Goal: Task Accomplishment & Management: Manage account settings

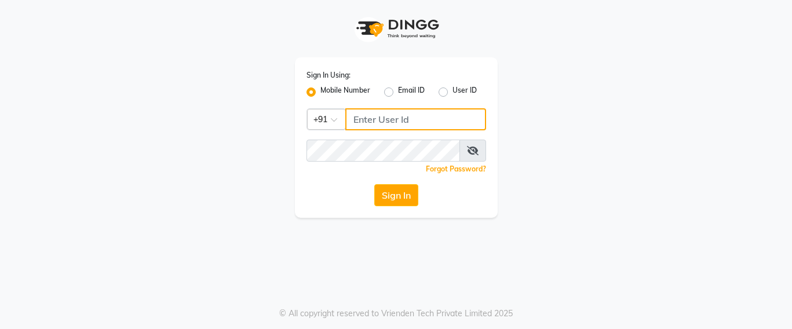
click at [366, 113] on input "Username" at bounding box center [415, 119] width 141 height 22
type input "7666797294"
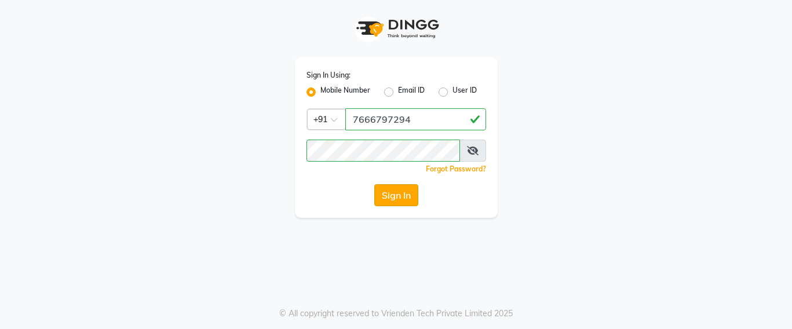
click at [406, 201] on button "Sign In" at bounding box center [396, 195] width 44 height 22
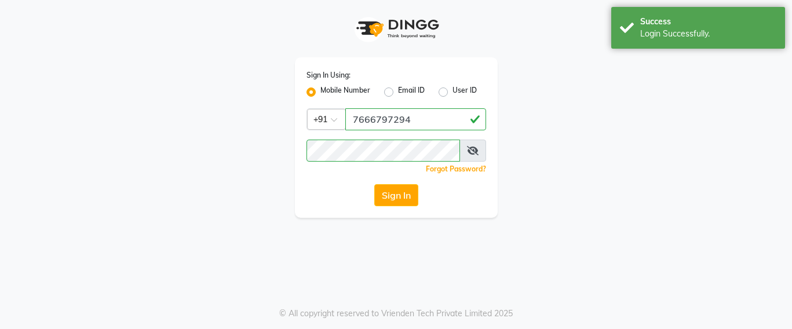
select select "service"
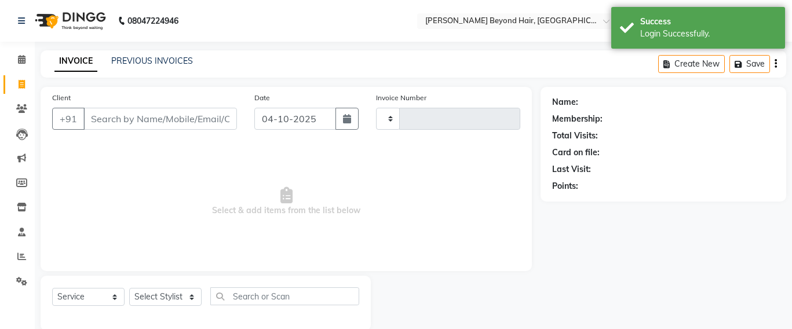
select select "en"
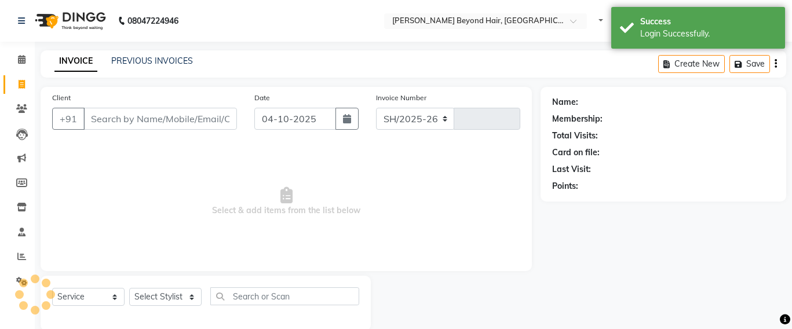
select select "6357"
type input "7118"
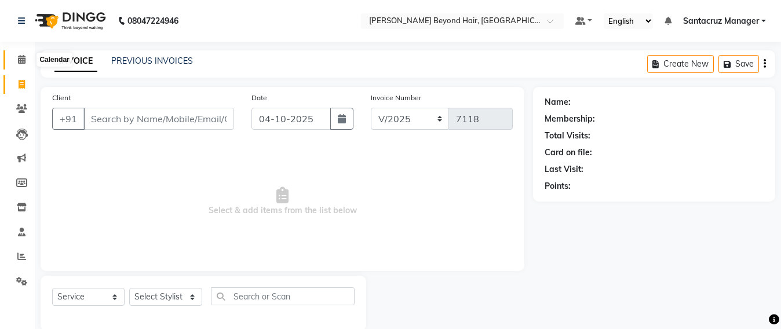
click at [18, 60] on icon at bounding box center [22, 59] width 8 height 9
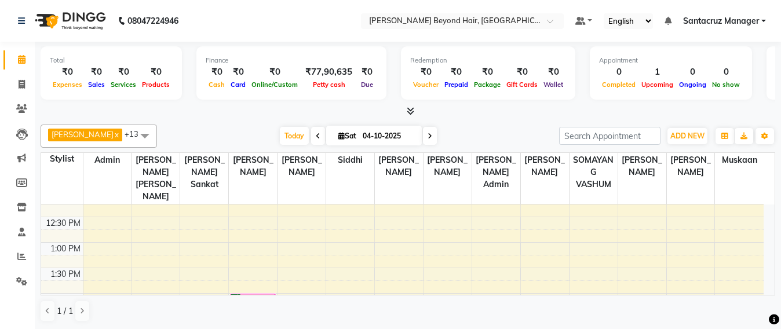
scroll to position [217, 0]
click at [21, 81] on icon at bounding box center [22, 84] width 6 height 9
select select "service"
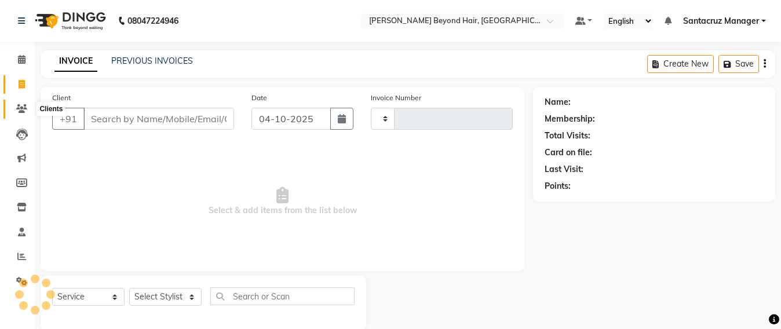
click at [13, 109] on span at bounding box center [22, 109] width 20 height 13
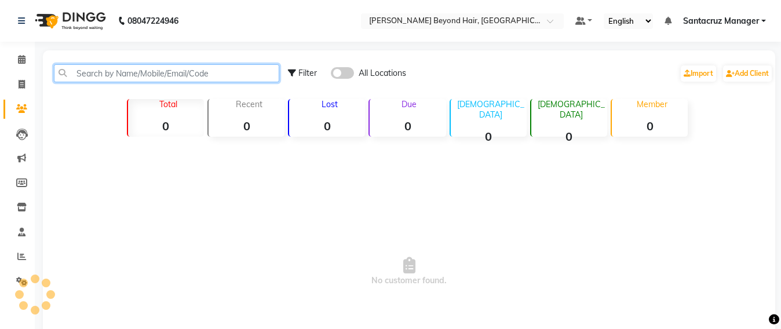
click at [128, 75] on input "text" at bounding box center [166, 73] width 225 height 18
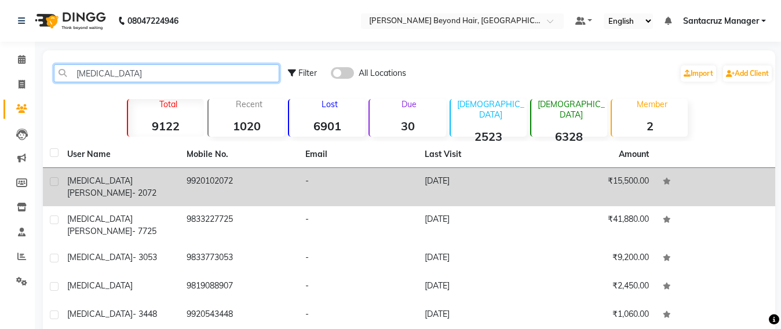
type input "[MEDICAL_DATA]"
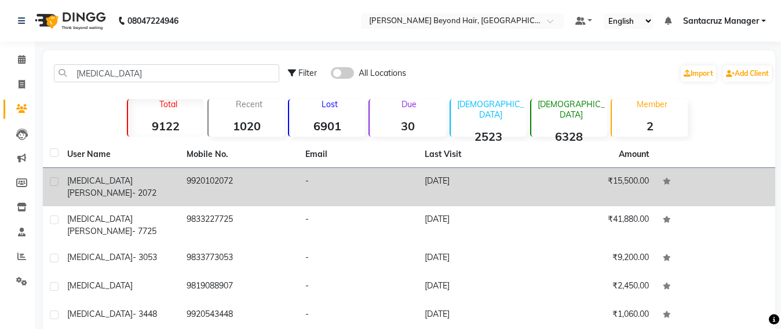
click at [202, 182] on td "9920102072" at bounding box center [239, 187] width 119 height 38
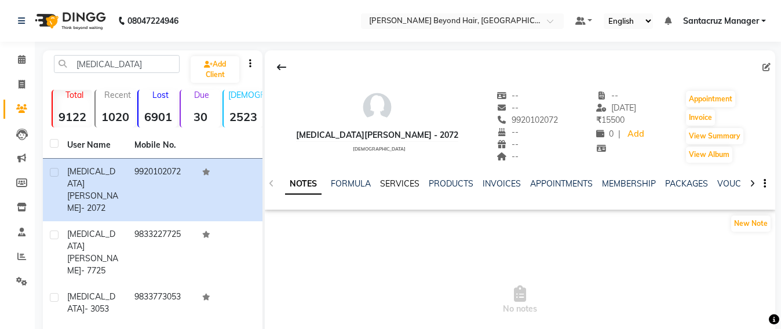
click at [405, 178] on link "SERVICES" at bounding box center [399, 183] width 39 height 10
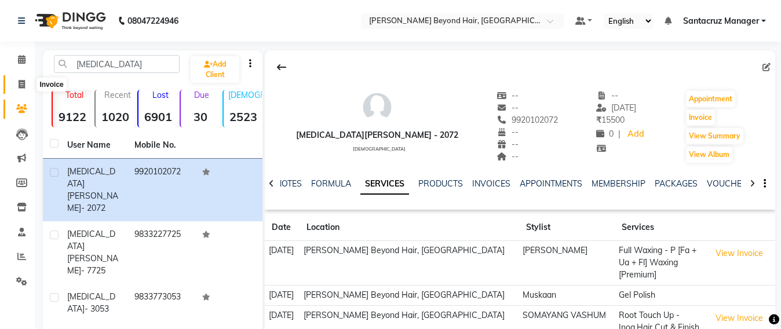
click at [13, 88] on span at bounding box center [22, 84] width 20 height 13
select select "service"
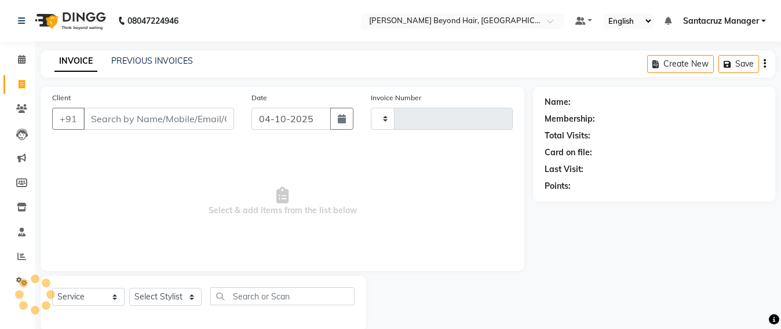
scroll to position [19, 0]
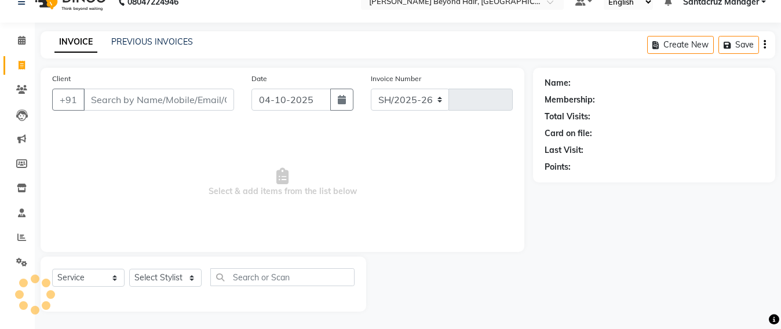
select select "6357"
type input "7118"
click at [163, 275] on select "Select Stylist Admin [PERSON_NAME] Sankat [PERSON_NAME] [PERSON_NAME] [PERSON_N…" at bounding box center [165, 278] width 73 height 18
select select "86876"
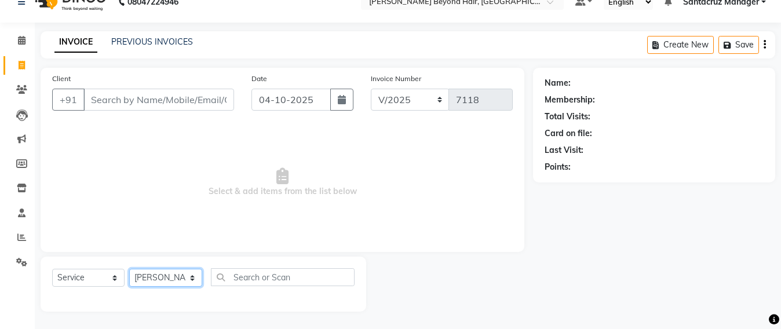
click at [129, 269] on select "Select Stylist Admin [PERSON_NAME] Sankat [PERSON_NAME] [PERSON_NAME] [PERSON_N…" at bounding box center [165, 278] width 73 height 18
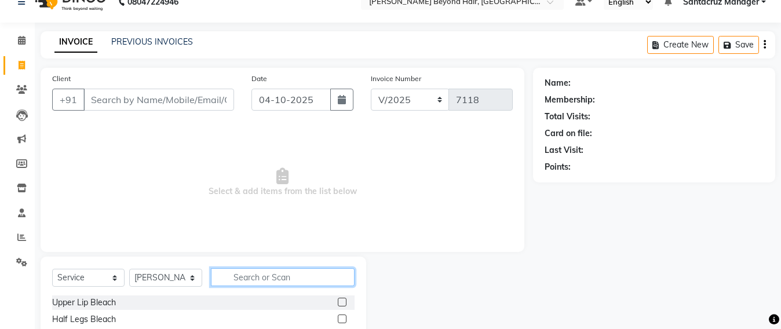
click at [234, 268] on input "text" at bounding box center [283, 277] width 144 height 18
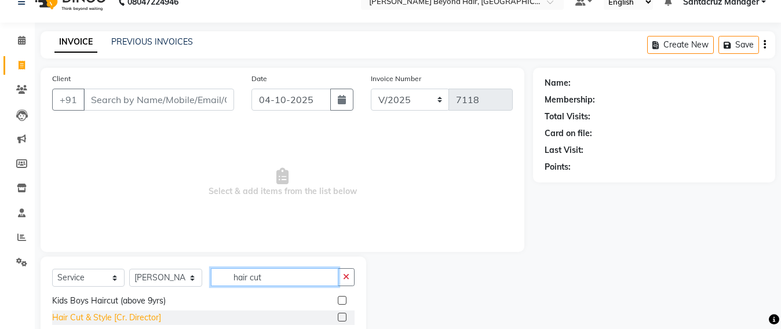
scroll to position [135, 0]
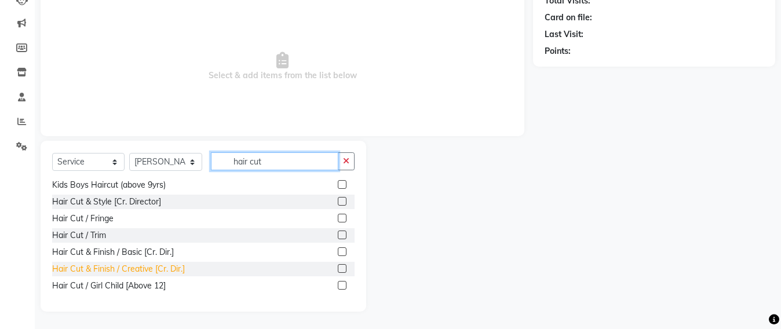
type input "hair cut"
click at [151, 271] on div "Hair Cut & Finish / Creative [Cr. Dir.]" at bounding box center [118, 269] width 133 height 12
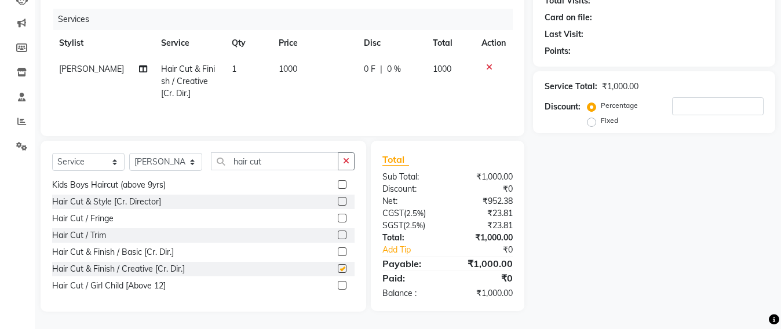
checkbox input "false"
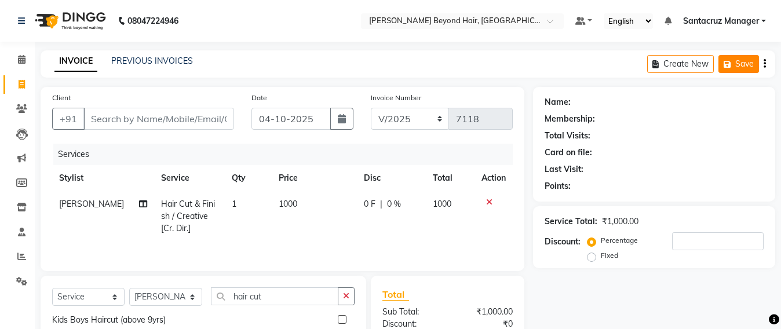
click at [735, 68] on button "Save" at bounding box center [739, 64] width 41 height 18
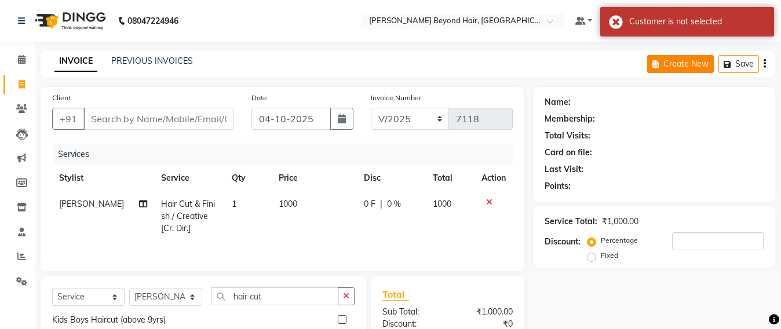
click at [679, 64] on button "Create New" at bounding box center [680, 64] width 67 height 18
select select "service"
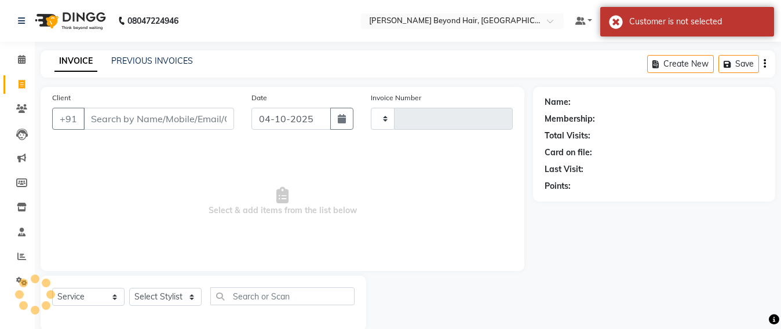
scroll to position [19, 0]
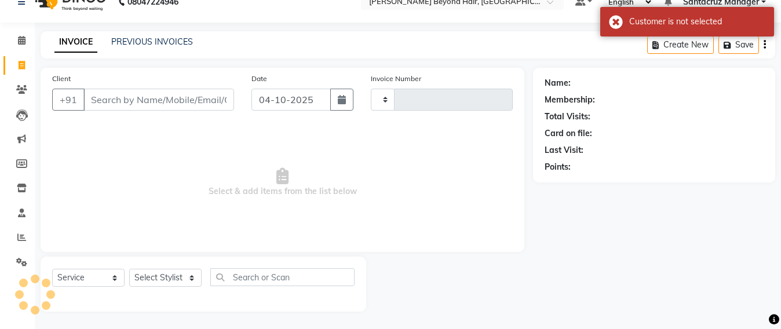
type input "7118"
select select "6357"
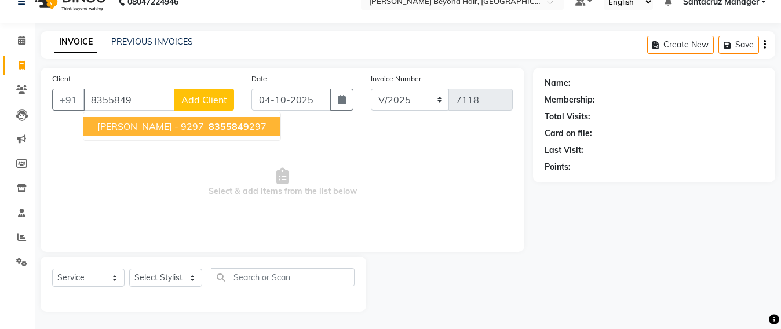
click at [215, 138] on ngb-typeahead-window "[PERSON_NAME] - 9297 8355849 297" at bounding box center [182, 126] width 198 height 29
click at [204, 130] on span "[PERSON_NAME] - 9297" at bounding box center [150, 127] width 107 height 12
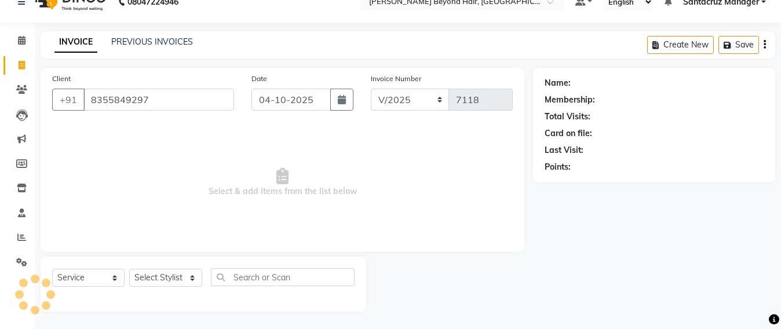
type input "8355849297"
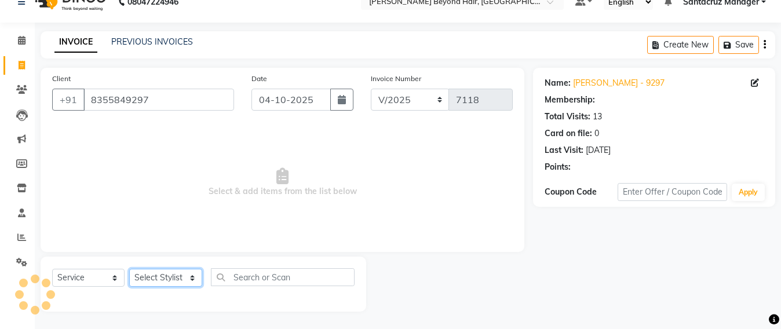
click at [143, 279] on select "Select Stylist Admin [PERSON_NAME] Sankat [PERSON_NAME] [PERSON_NAME] [PERSON_N…" at bounding box center [165, 278] width 73 height 18
select select "51588"
click at [129, 269] on select "Select Stylist Admin [PERSON_NAME] Sankat [PERSON_NAME] [PERSON_NAME] [PERSON_N…" at bounding box center [165, 278] width 73 height 18
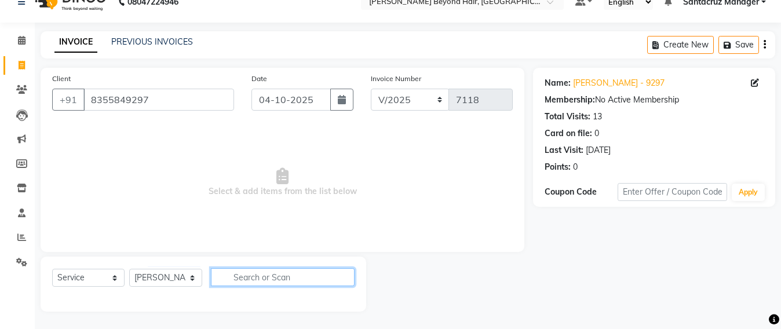
click at [237, 272] on input "text" at bounding box center [283, 277] width 144 height 18
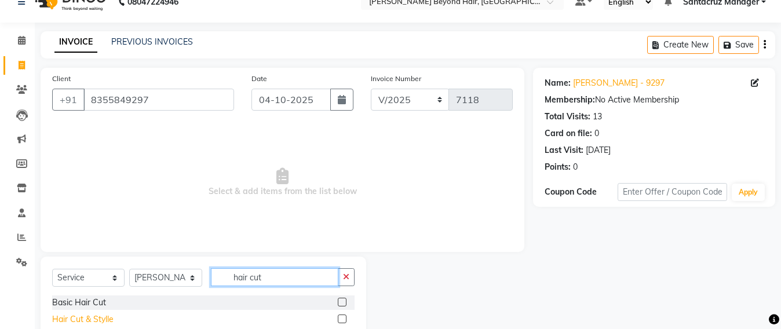
type input "hair cut"
click at [67, 315] on div "Hair Cut & Stylle" at bounding box center [82, 320] width 61 height 12
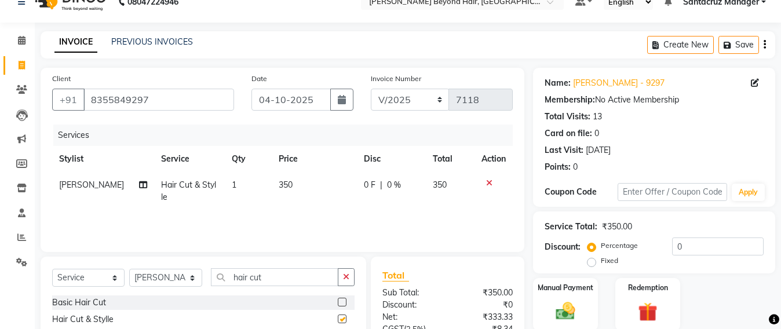
checkbox input "false"
click at [754, 46] on button "Save" at bounding box center [739, 45] width 41 height 18
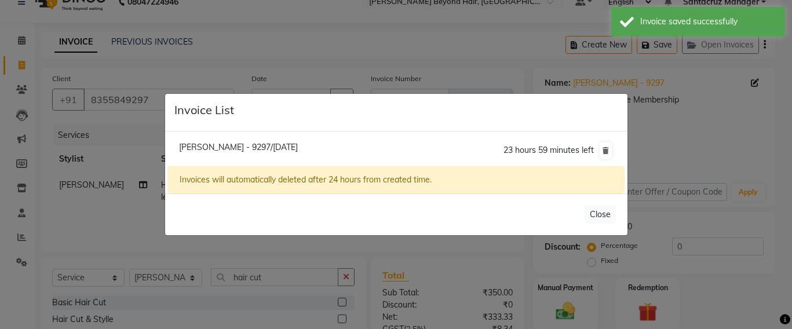
click at [602, 46] on ngb-modal-window "Invoice List [PERSON_NAME] - 9297/[DATE] 23 hours 59 minutes left Invoices will…" at bounding box center [396, 164] width 792 height 329
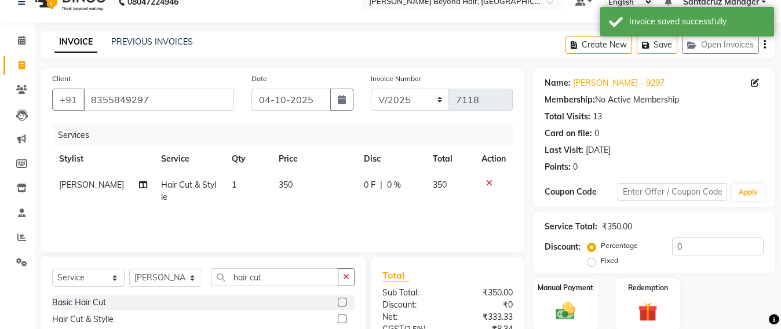
click at [602, 46] on button "Create New" at bounding box center [599, 45] width 67 height 18
select select "service"
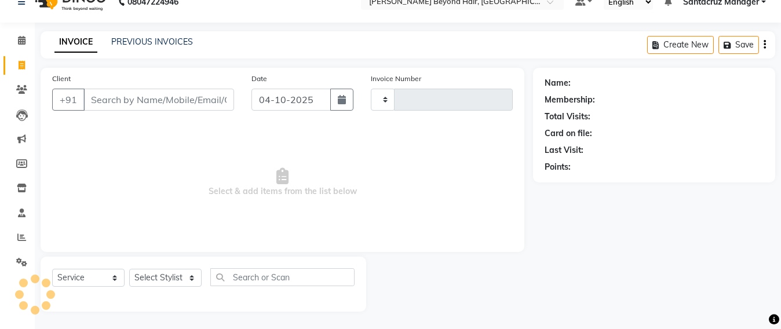
type input "7118"
select select "6357"
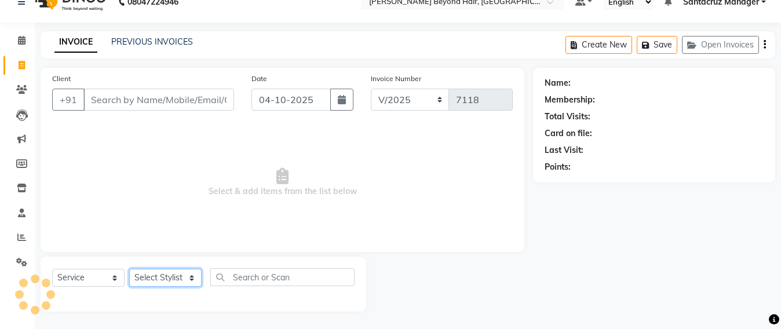
click at [164, 276] on select "Select Stylist" at bounding box center [165, 278] width 72 height 18
select select "86876"
click at [129, 269] on select "Select Stylist Admin [PERSON_NAME] Sankat [PERSON_NAME] [PERSON_NAME] [PERSON_N…" at bounding box center [165, 278] width 73 height 18
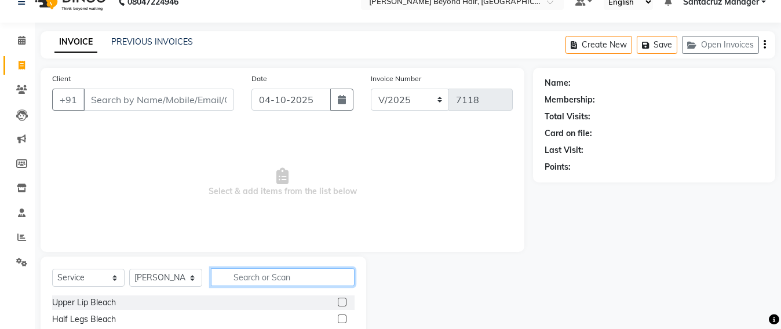
click at [244, 273] on input "text" at bounding box center [283, 277] width 144 height 18
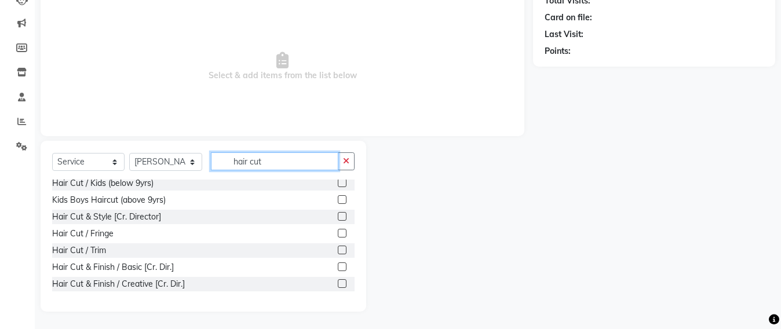
scroll to position [52, 0]
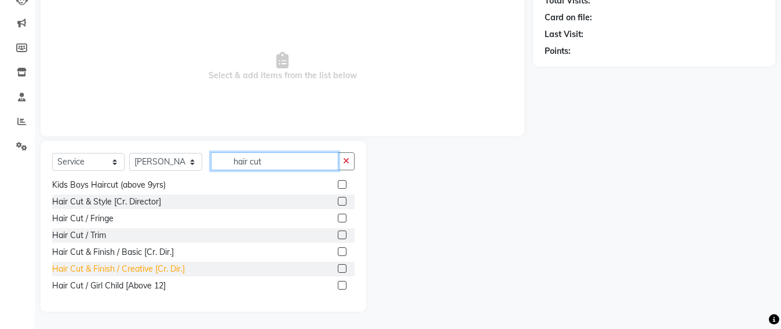
type input "hair cut"
click at [160, 271] on div "Hair Cut & Finish / Creative [Cr. Dir.]" at bounding box center [118, 269] width 133 height 12
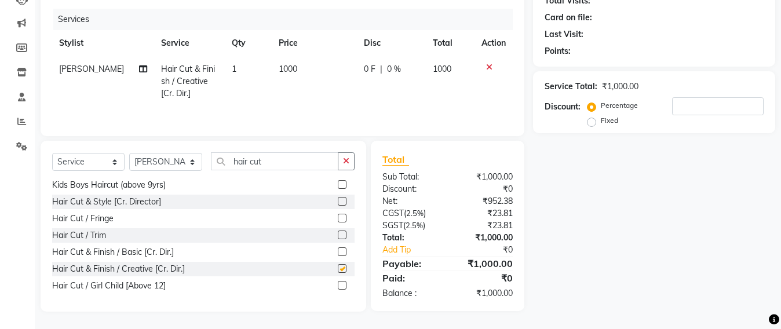
checkbox input "false"
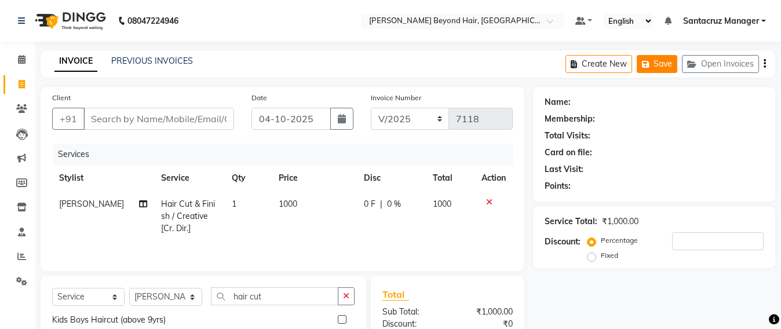
click at [649, 68] on button "Save" at bounding box center [657, 64] width 41 height 18
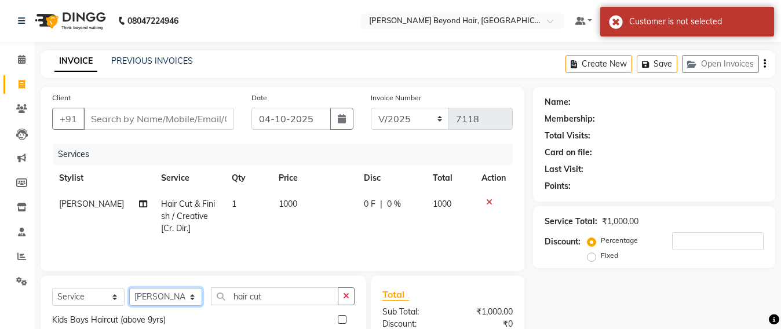
click at [155, 299] on select "Select Stylist Admin [PERSON_NAME] Sankat [PERSON_NAME] [PERSON_NAME] [PERSON_N…" at bounding box center [165, 297] width 73 height 18
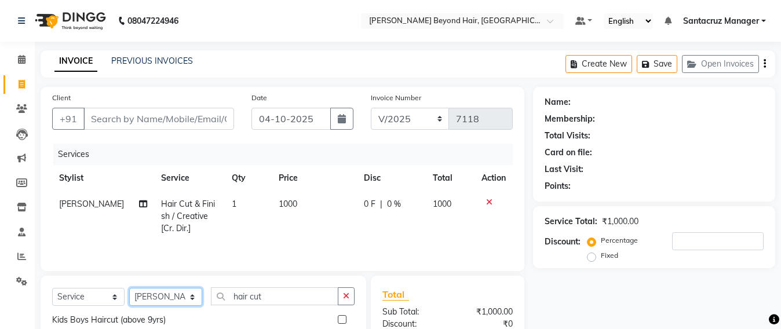
select select "47899"
click at [129, 290] on select "Select Stylist Admin [PERSON_NAME] Sankat [PERSON_NAME] [PERSON_NAME] [PERSON_N…" at bounding box center [165, 297] width 73 height 18
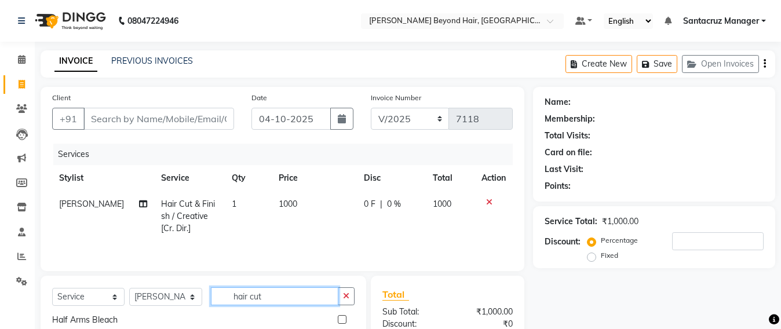
click at [276, 293] on input "hair cut" at bounding box center [274, 296] width 127 height 18
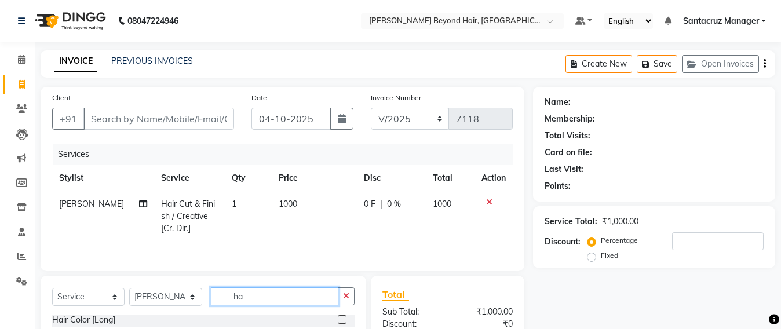
type input "h"
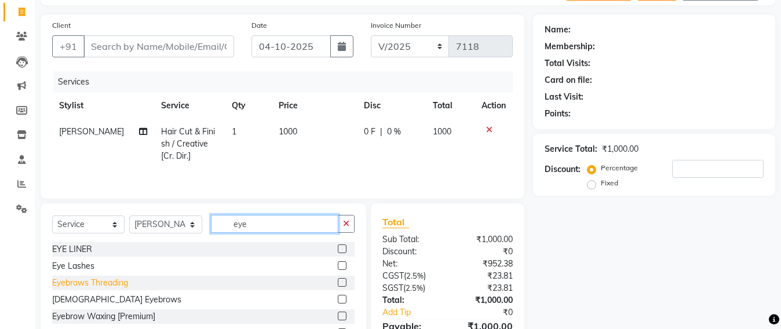
type input "eye"
click at [58, 285] on div "Eyebrows Threading" at bounding box center [90, 283] width 76 height 12
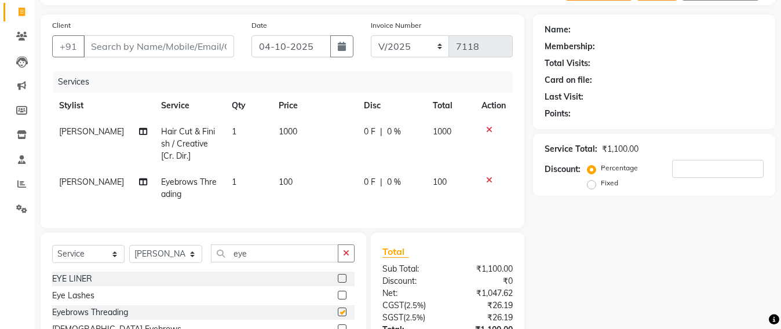
checkbox input "false"
click at [263, 263] on input "eye" at bounding box center [274, 254] width 127 height 18
type input "e"
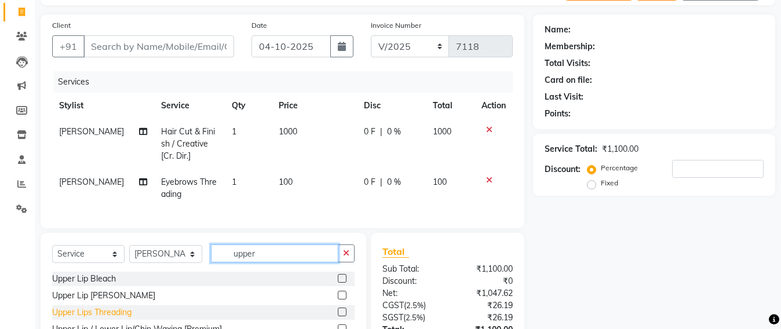
type input "upper"
click at [107, 319] on div "Upper Lips Threading" at bounding box center [91, 313] width 79 height 12
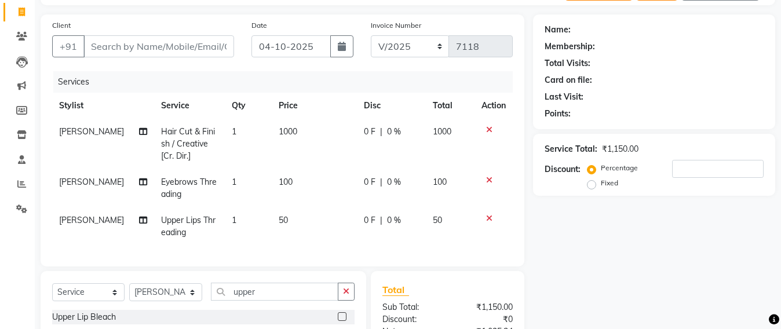
checkbox input "false"
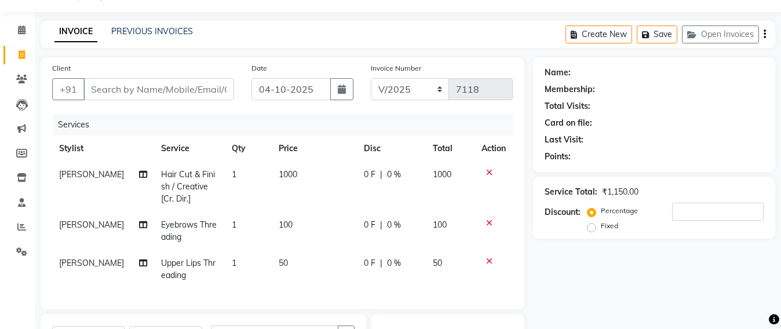
scroll to position [0, 0]
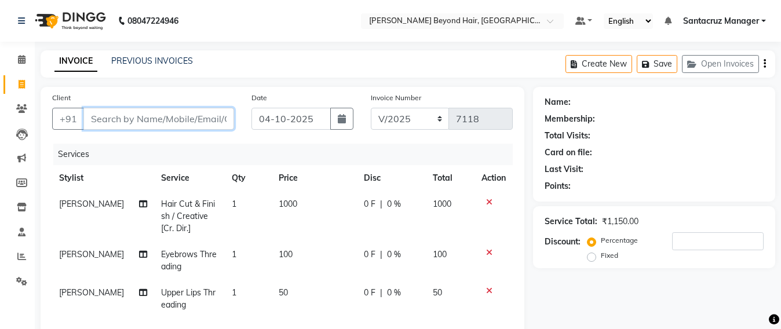
click at [90, 115] on input "Client" at bounding box center [158, 119] width 151 height 22
click at [772, 143] on div "Name: Membership: Total Visits: Card on file: Last Visit: Points:" at bounding box center [654, 144] width 242 height 115
click at [130, 116] on input "Client" at bounding box center [158, 119] width 151 height 22
type input "7"
type input "0"
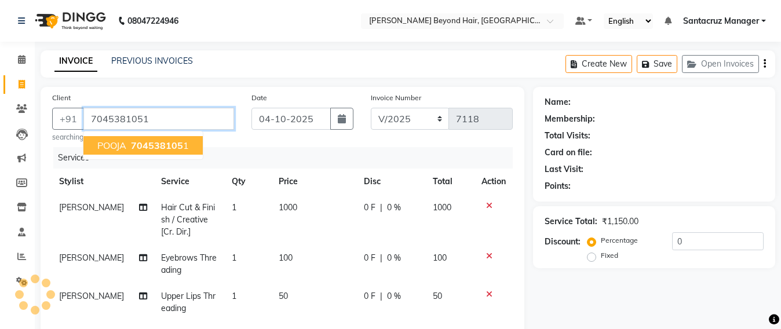
click at [140, 144] on span "704538105" at bounding box center [157, 146] width 52 height 12
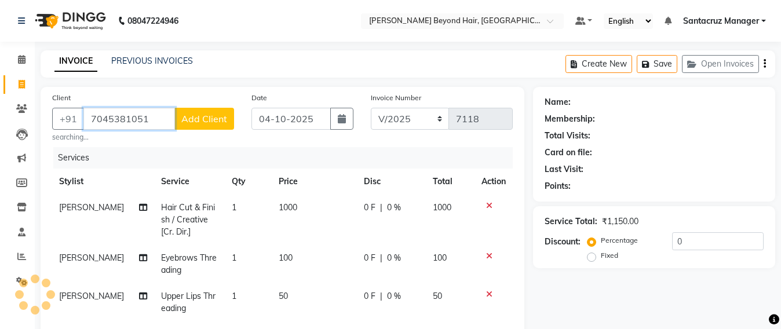
type input "7045381051"
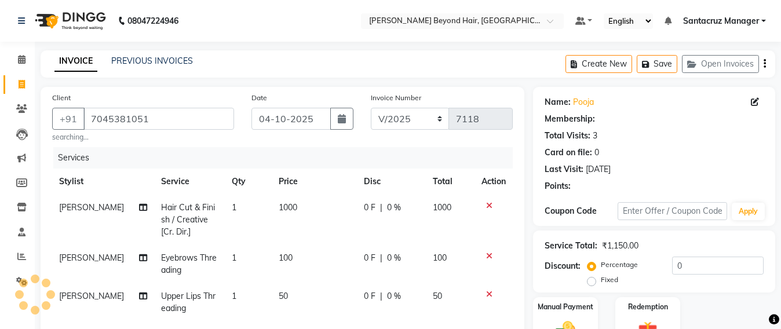
scroll to position [145, 0]
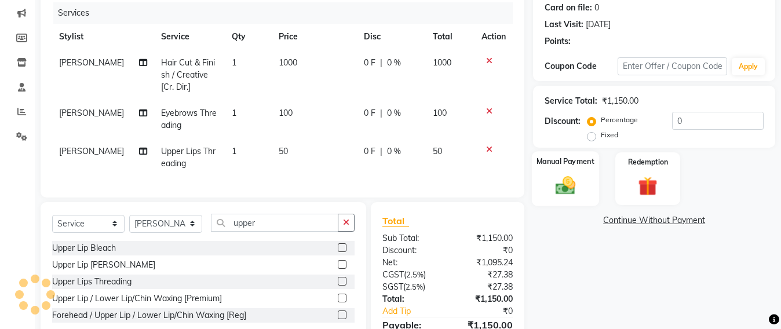
click at [567, 185] on img at bounding box center [565, 185] width 32 height 23
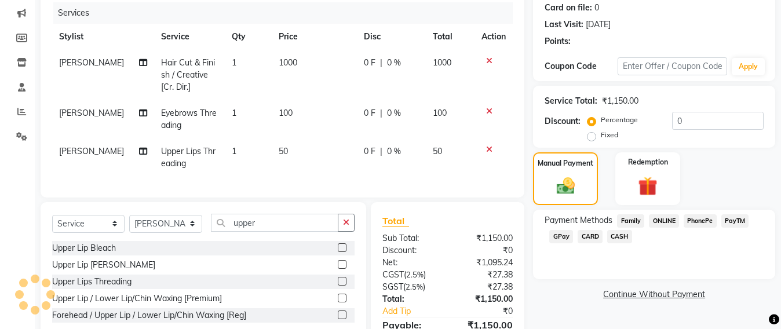
click at [613, 239] on span "CASH" at bounding box center [619, 236] width 25 height 13
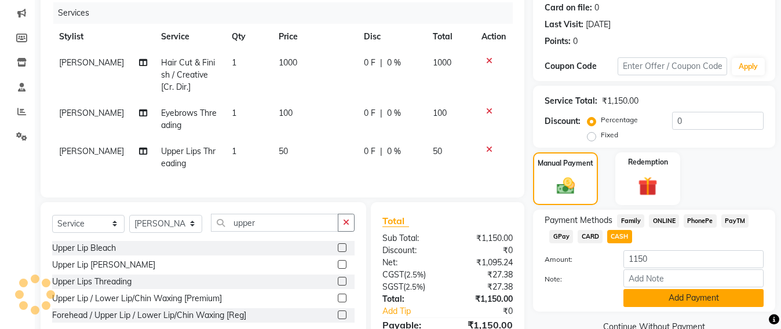
click at [669, 305] on button "Add Payment" at bounding box center [694, 298] width 140 height 18
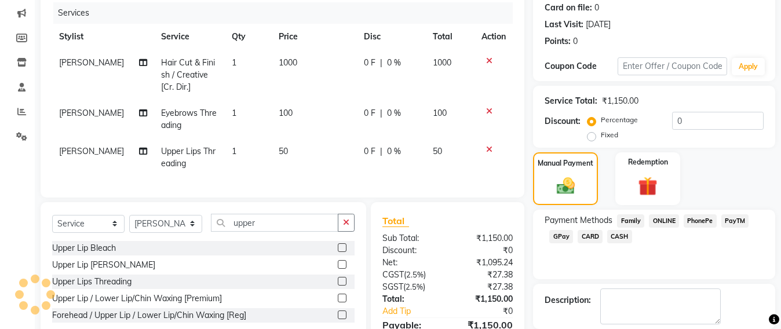
scroll to position [258, 0]
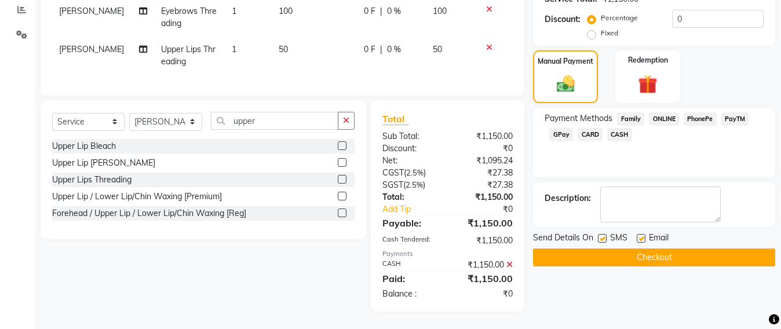
click at [650, 249] on button "Checkout" at bounding box center [654, 258] width 242 height 18
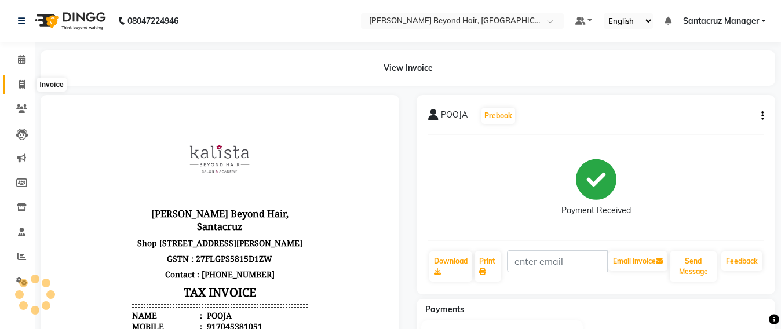
click at [14, 79] on span at bounding box center [22, 84] width 20 height 13
select select "service"
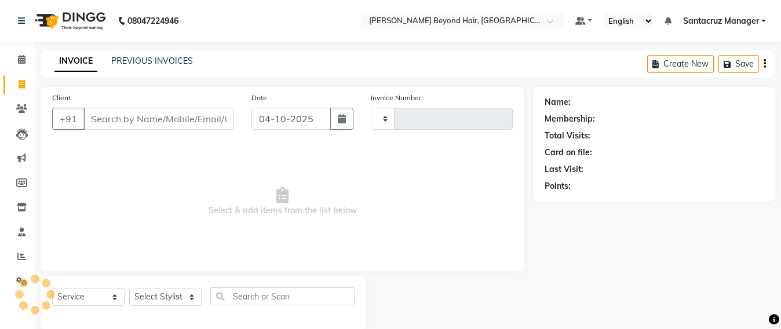
scroll to position [19, 0]
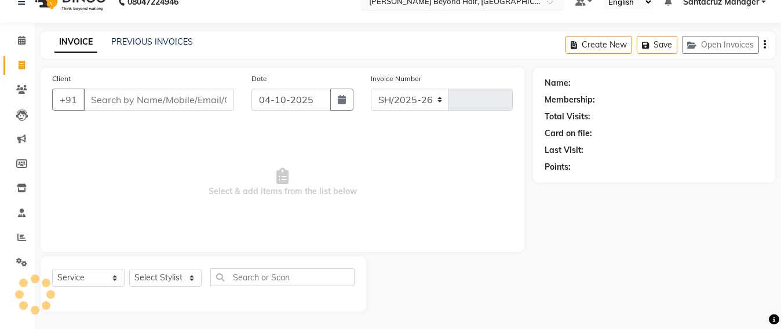
select select "6357"
type input "7119"
click at [10, 240] on link "Reports" at bounding box center [17, 237] width 28 height 19
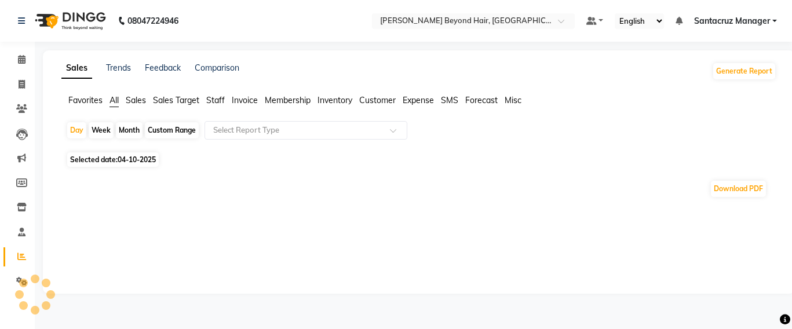
click at [220, 100] on span "Staff" at bounding box center [215, 100] width 19 height 10
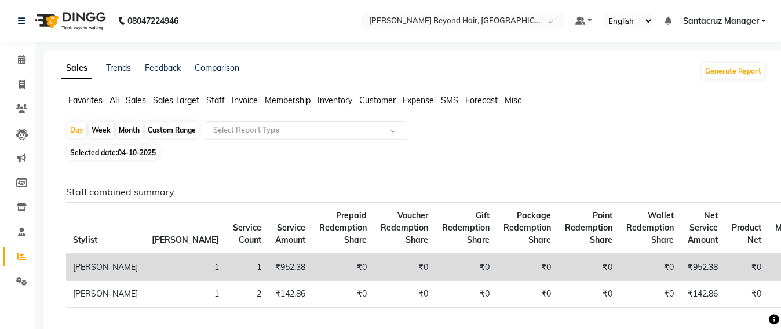
click at [184, 129] on div "Custom Range" at bounding box center [172, 130] width 54 height 16
select select "10"
select select "2025"
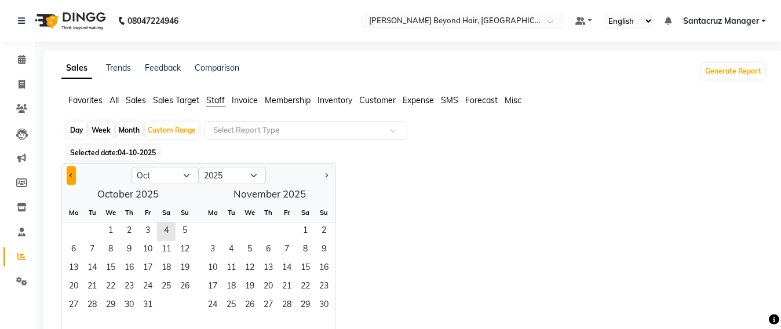
click at [71, 169] on button "Previous month" at bounding box center [71, 175] width 9 height 19
select select "9"
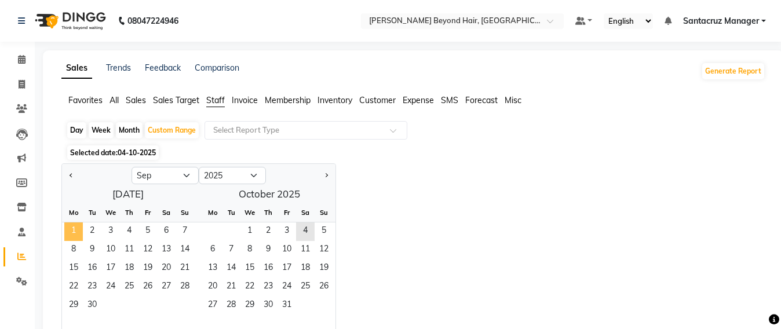
click at [71, 226] on span "1" at bounding box center [73, 232] width 19 height 19
click at [86, 308] on span "30" at bounding box center [92, 306] width 19 height 19
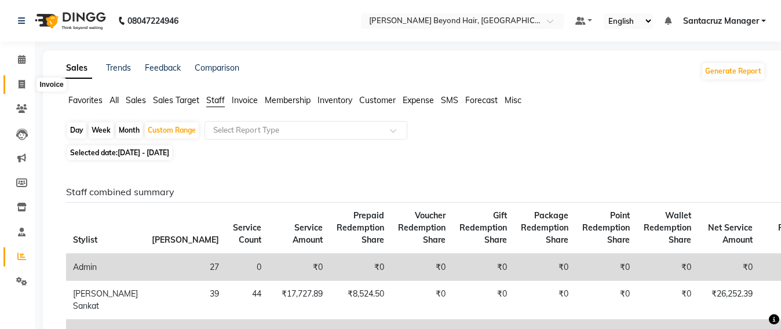
click at [13, 89] on span at bounding box center [22, 84] width 20 height 13
select select "service"
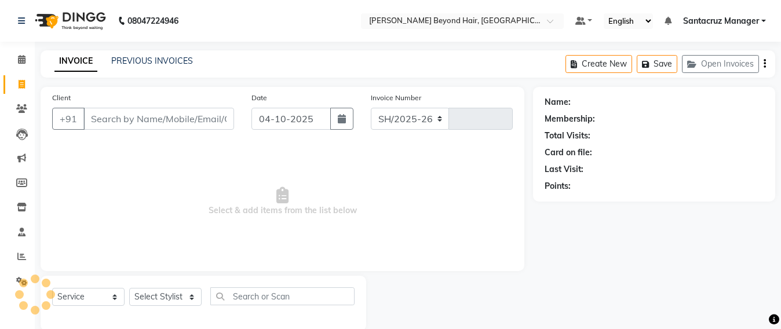
select select "6357"
type input "7119"
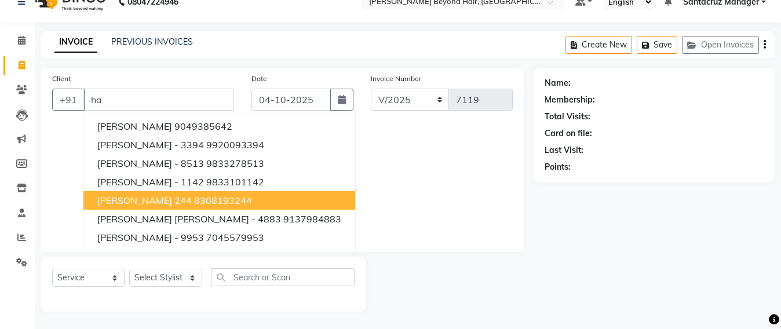
type input "h"
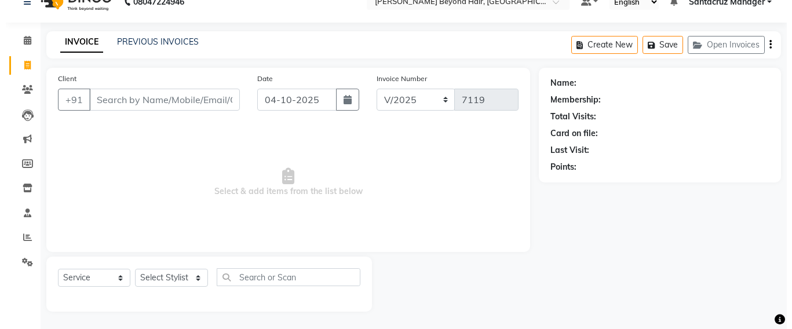
scroll to position [0, 0]
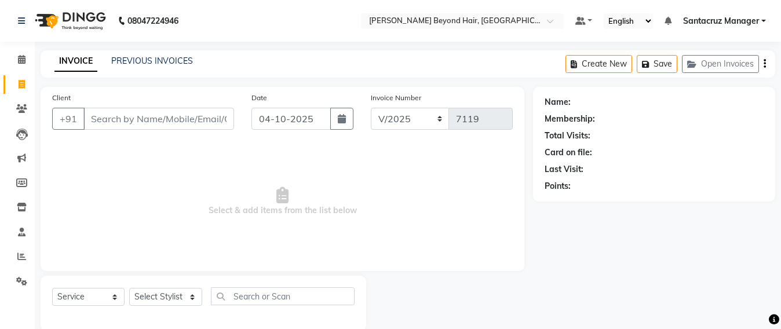
click at [761, 17] on link "Santacruz Manager" at bounding box center [724, 21] width 83 height 12
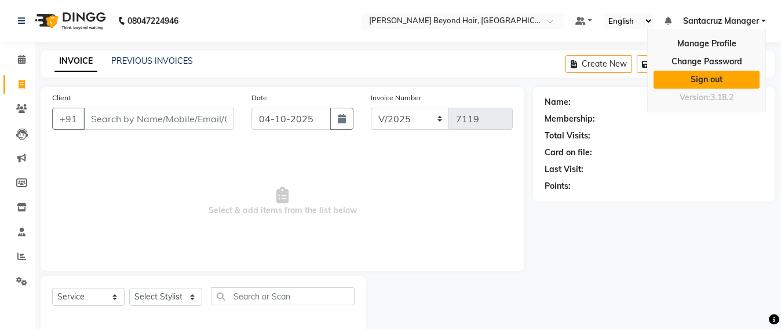
click at [741, 78] on link "Sign out" at bounding box center [707, 80] width 106 height 18
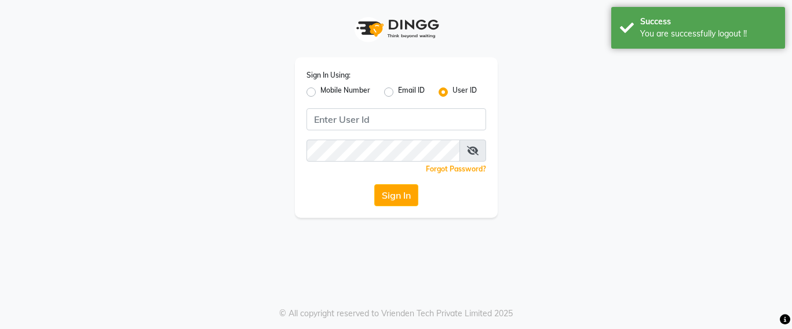
click at [320, 94] on label "Mobile Number" at bounding box center [345, 92] width 50 height 14
click at [320, 93] on input "Mobile Number" at bounding box center [324, 89] width 8 height 8
radio input "true"
radio input "false"
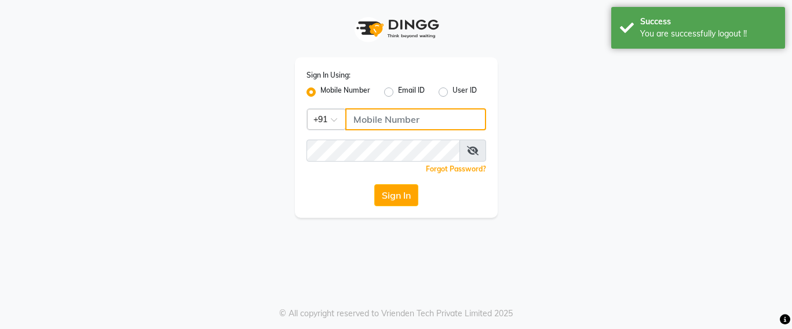
click at [365, 121] on input "Username" at bounding box center [415, 119] width 141 height 22
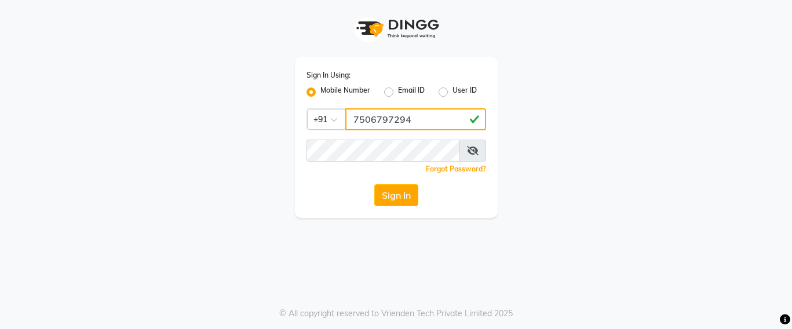
type input "7506797294"
click at [324, 137] on div "Sign In Using: Mobile Number Email ID User ID Country Code × [PHONE_NUMBER] Rem…" at bounding box center [396, 137] width 203 height 161
click at [319, 138] on div "Sign In Using: Mobile Number Email ID User ID Country Code × [PHONE_NUMBER] Rem…" at bounding box center [396, 137] width 203 height 161
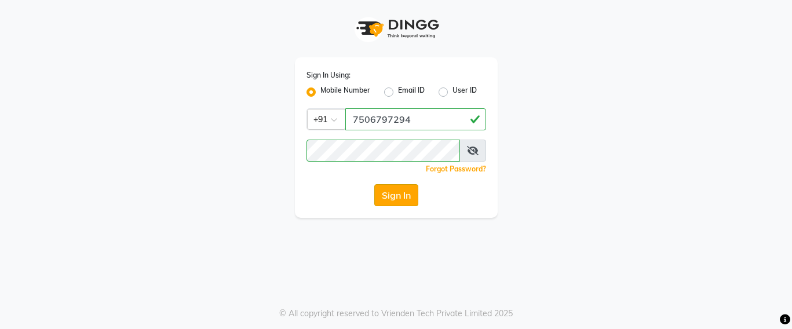
click at [392, 191] on button "Sign In" at bounding box center [396, 195] width 44 height 22
